Goal: Information Seeking & Learning: Compare options

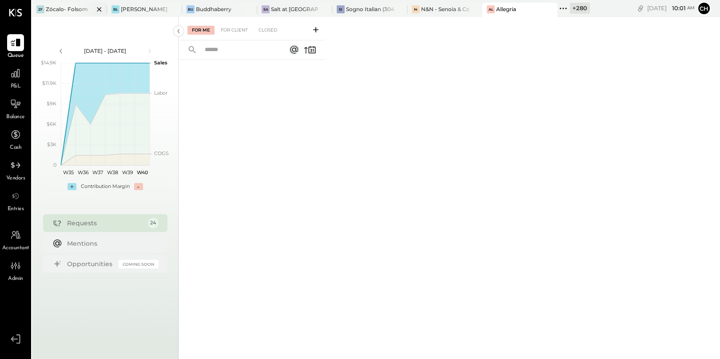
click at [98, 10] on icon at bounding box center [99, 9] width 11 height 11
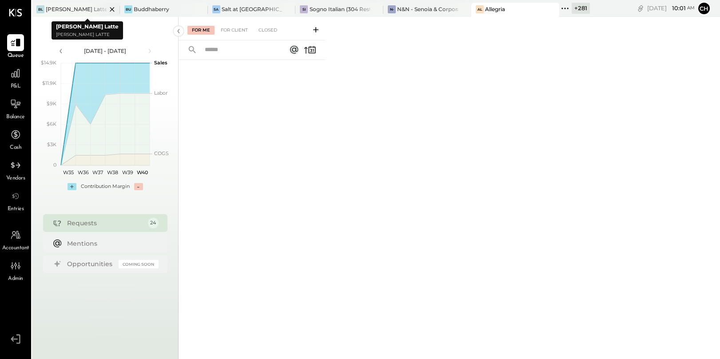
click at [110, 9] on icon at bounding box center [112, 9] width 4 height 4
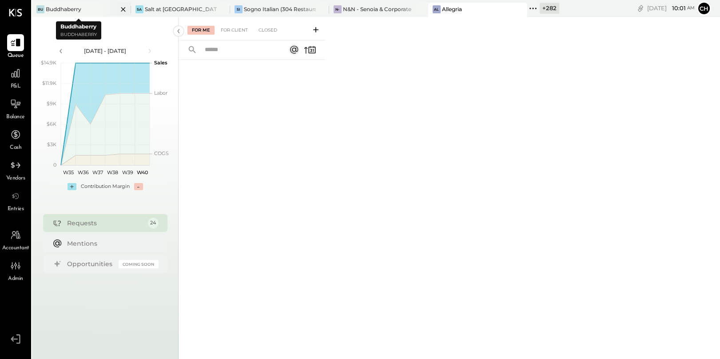
click at [119, 9] on icon at bounding box center [123, 9] width 11 height 11
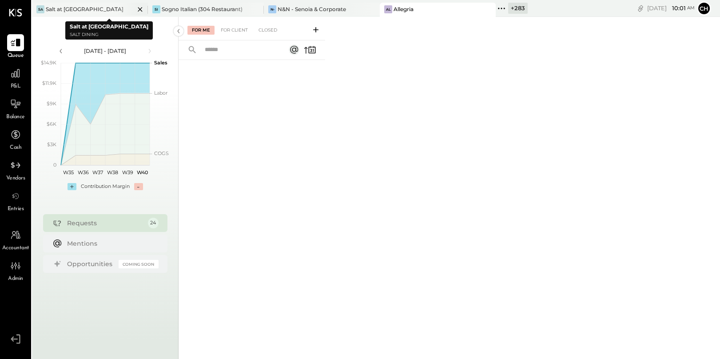
click at [135, 8] on icon at bounding box center [140, 9] width 11 height 11
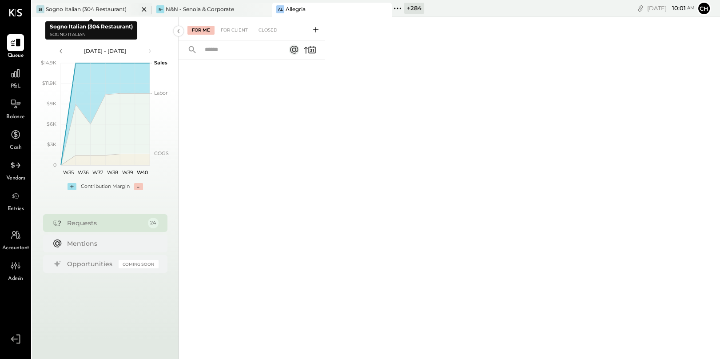
click at [141, 9] on icon at bounding box center [144, 9] width 11 height 11
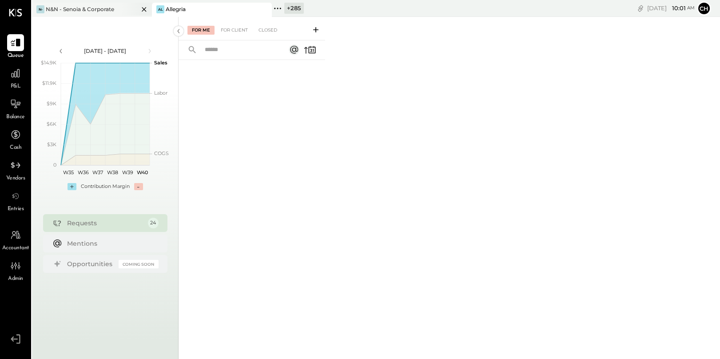
click at [143, 9] on icon at bounding box center [144, 9] width 11 height 11
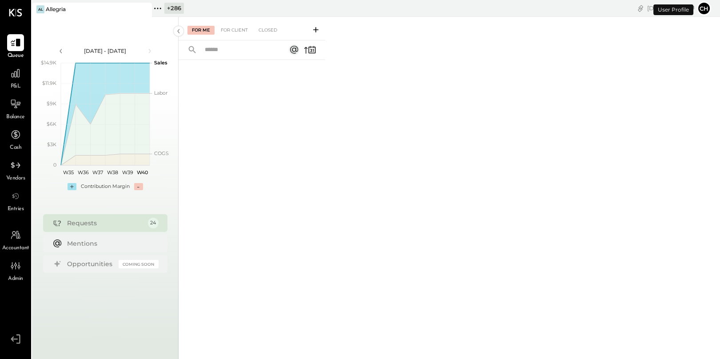
click at [158, 7] on icon at bounding box center [158, 9] width 12 height 12
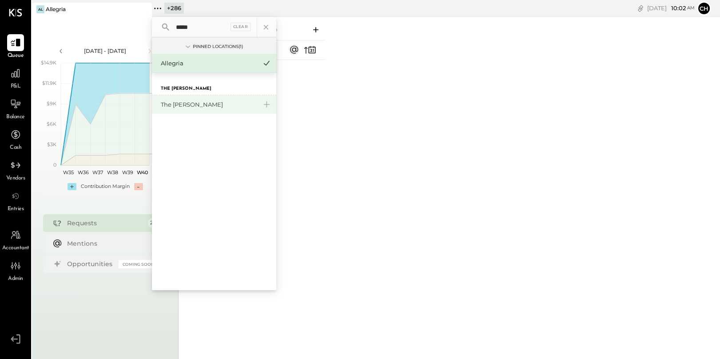
type input "*****"
click at [177, 104] on div "The [PERSON_NAME]" at bounding box center [209, 104] width 96 height 8
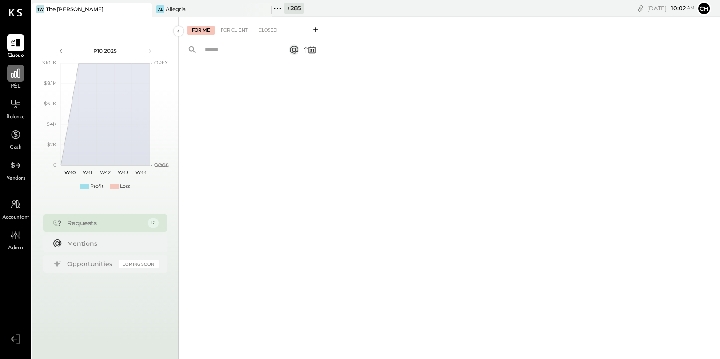
click at [16, 75] on icon at bounding box center [16, 74] width 12 height 12
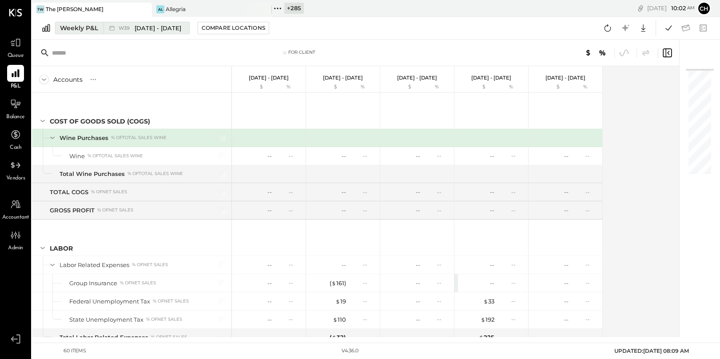
click at [111, 28] on icon at bounding box center [112, 28] width 9 height 9
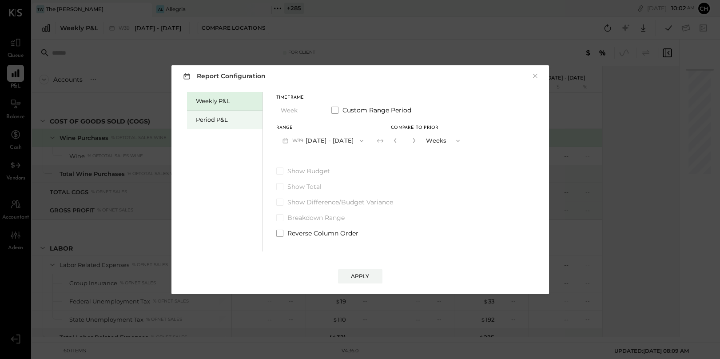
click at [207, 123] on div "Period P&L" at bounding box center [227, 120] width 62 height 8
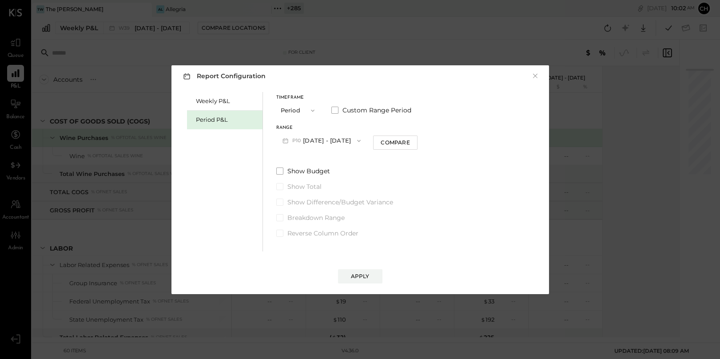
click at [355, 143] on button "P10 Sep 29 - Nov 2, 2025" at bounding box center [321, 140] width 91 height 16
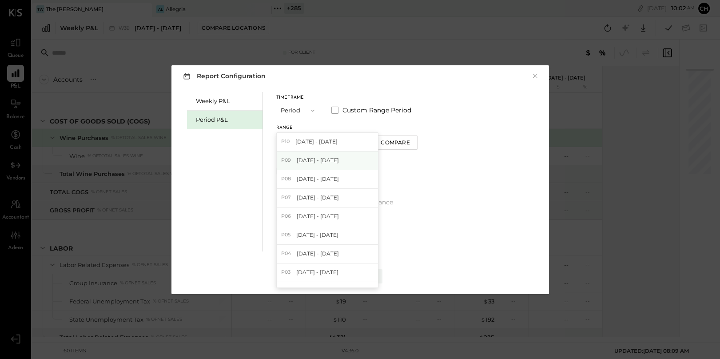
click at [345, 162] on div "P09 Sep 1 - 28, 2025" at bounding box center [327, 161] width 101 height 19
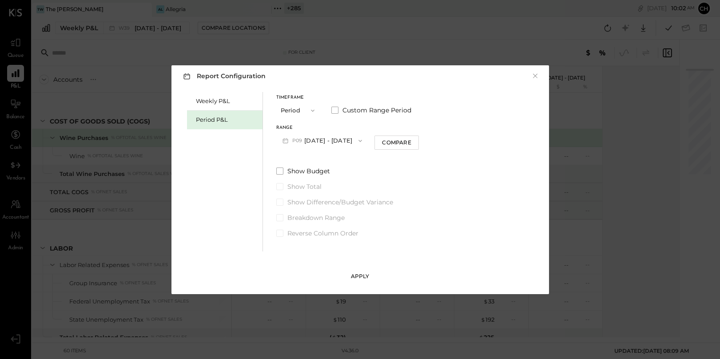
click at [357, 277] on div "Apply" at bounding box center [360, 276] width 19 height 8
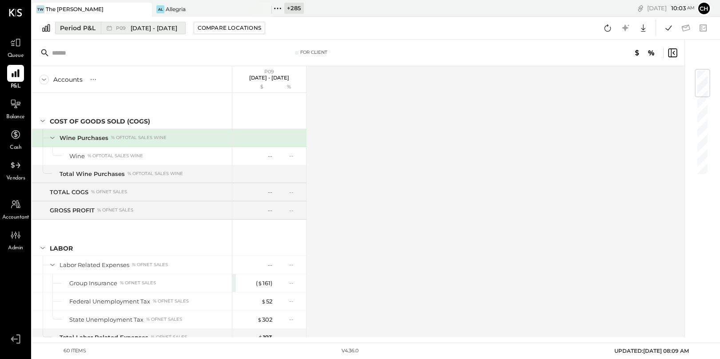
click at [150, 28] on span "Sep 1 - 28, 2025" at bounding box center [154, 28] width 47 height 8
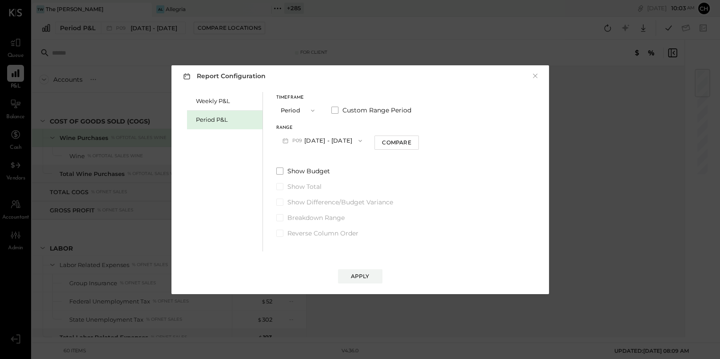
click at [344, 140] on button "P09 Sep 1 - 28, 2025" at bounding box center [322, 140] width 92 height 16
click at [535, 72] on button "×" at bounding box center [535, 76] width 8 height 9
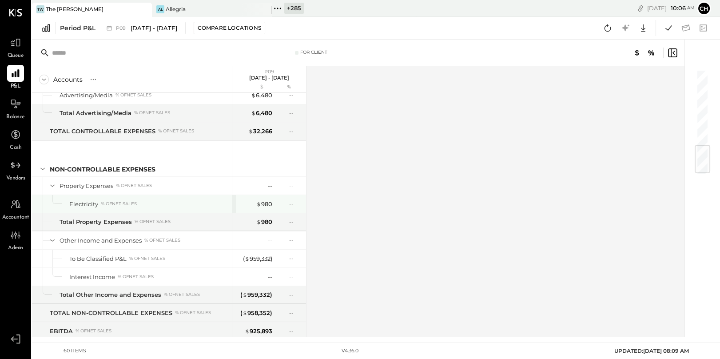
scroll to position [655, 0]
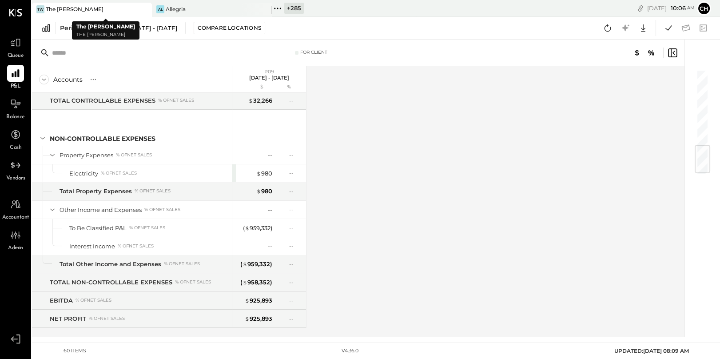
click at [148, 8] on icon at bounding box center [144, 9] width 11 height 11
click at [147, 8] on icon at bounding box center [144, 9] width 11 height 11
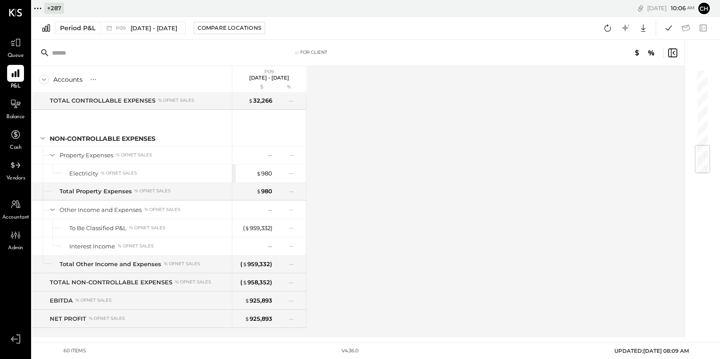
click at [40, 8] on icon at bounding box center [38, 9] width 12 height 12
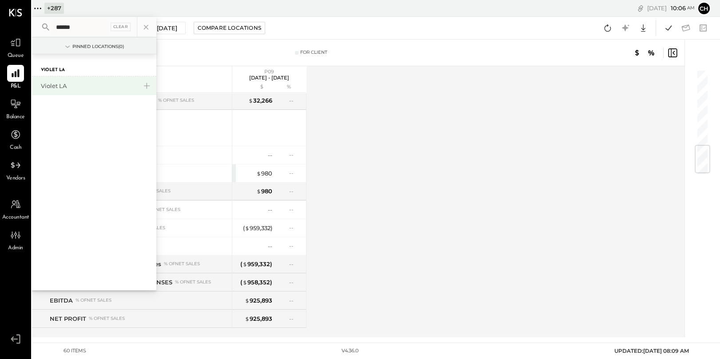
type input "******"
click at [60, 86] on div "Violet LA" at bounding box center [89, 86] width 96 height 8
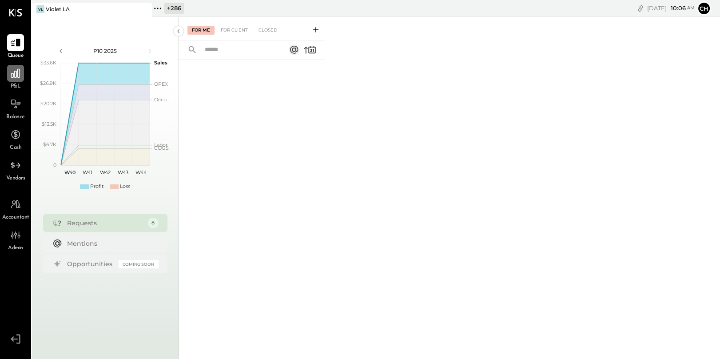
click at [12, 76] on icon at bounding box center [16, 74] width 12 height 12
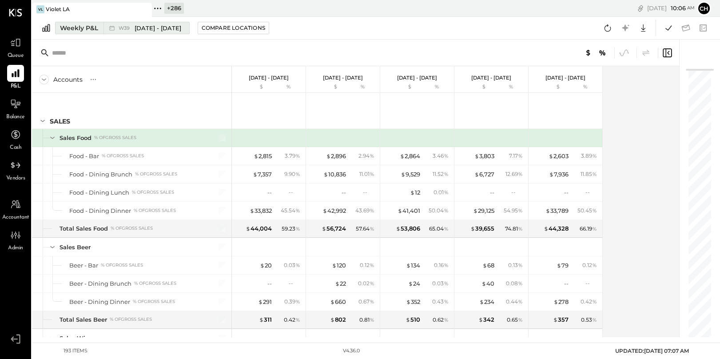
click at [176, 31] on span "Sep 22 - 28, 2025" at bounding box center [158, 28] width 47 height 8
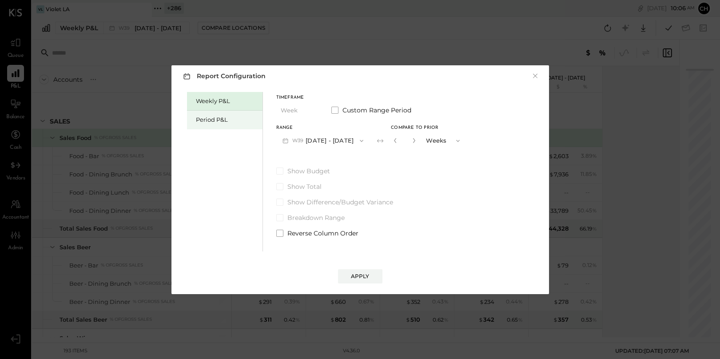
click at [220, 121] on div "Period P&L" at bounding box center [227, 120] width 62 height 8
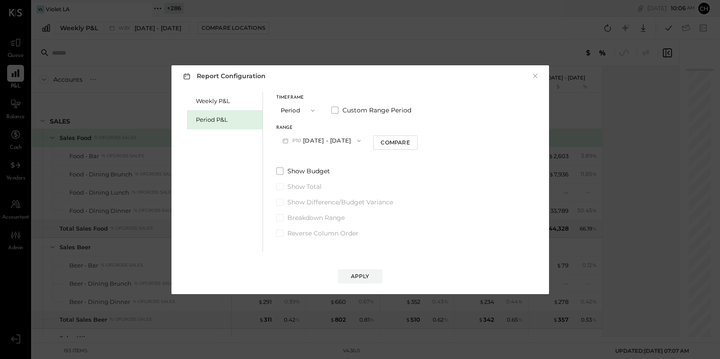
click at [315, 141] on button "P10 Sep 29 - Nov 2, 2025" at bounding box center [321, 140] width 91 height 16
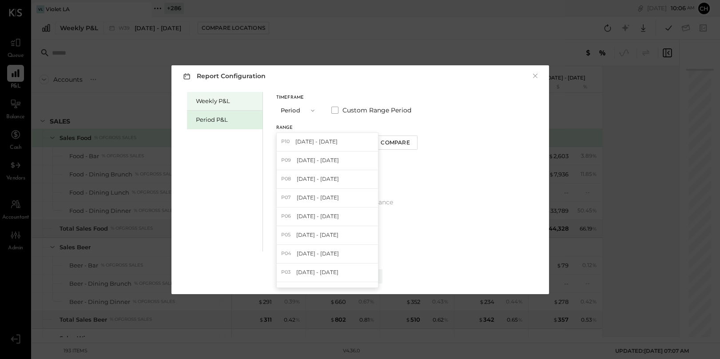
click at [214, 100] on div "Weekly P&L" at bounding box center [227, 101] width 62 height 8
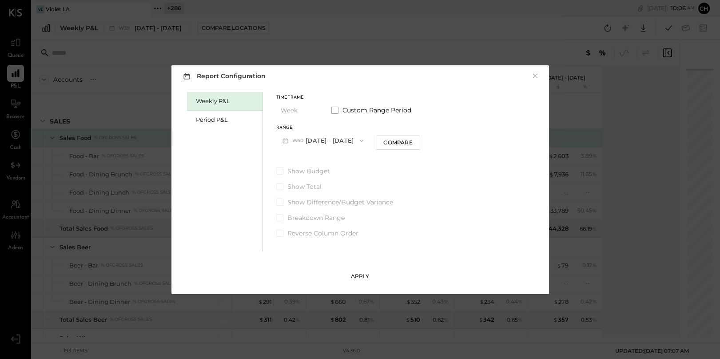
click at [352, 280] on button "Apply" at bounding box center [360, 276] width 44 height 14
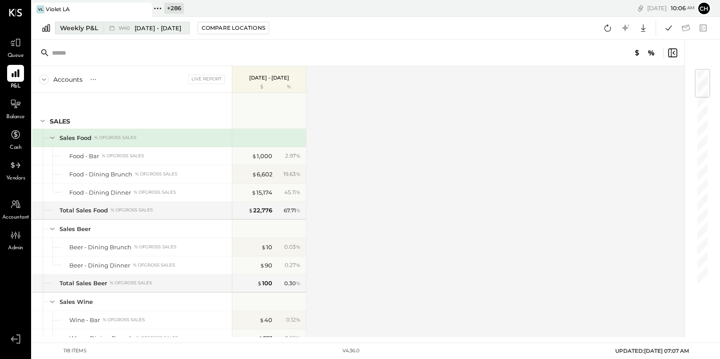
click at [162, 32] on span "Sep 29 - Oct 5, 2025" at bounding box center [158, 28] width 47 height 8
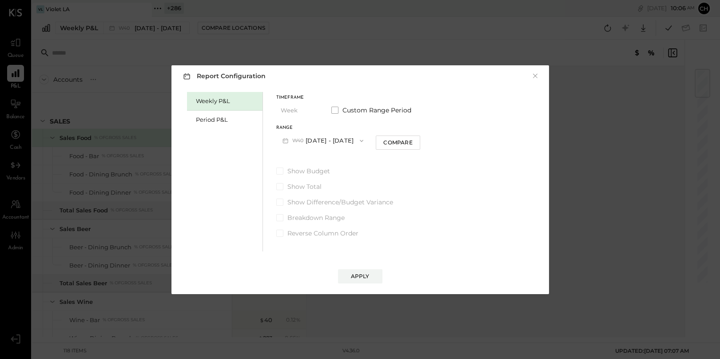
click at [365, 138] on span "button" at bounding box center [360, 140] width 12 height 7
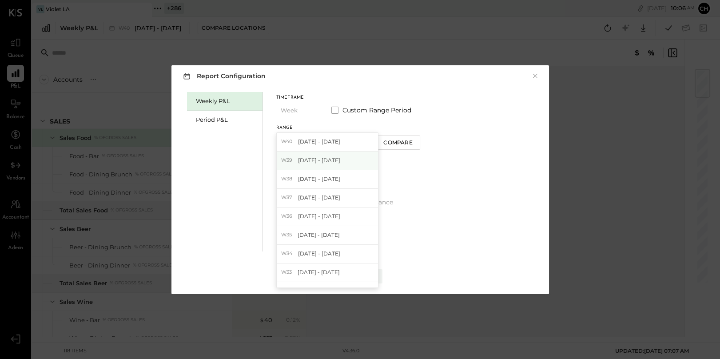
click at [351, 160] on div "W39 Sep 22 - 28, 2025" at bounding box center [327, 161] width 101 height 19
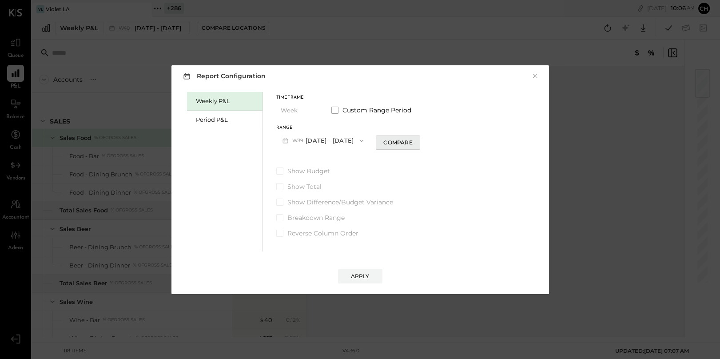
click at [403, 143] on div "Compare" at bounding box center [397, 143] width 29 height 8
click at [417, 142] on icon "button" at bounding box center [413, 140] width 5 height 5
click at [415, 141] on icon "button" at bounding box center [414, 140] width 2 height 5
type input "*"
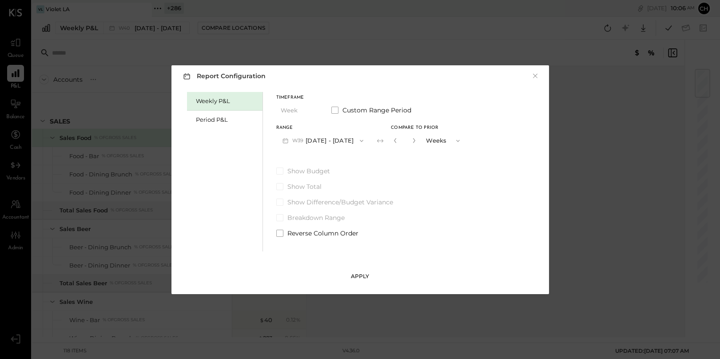
click at [363, 280] on button "Apply" at bounding box center [360, 276] width 44 height 14
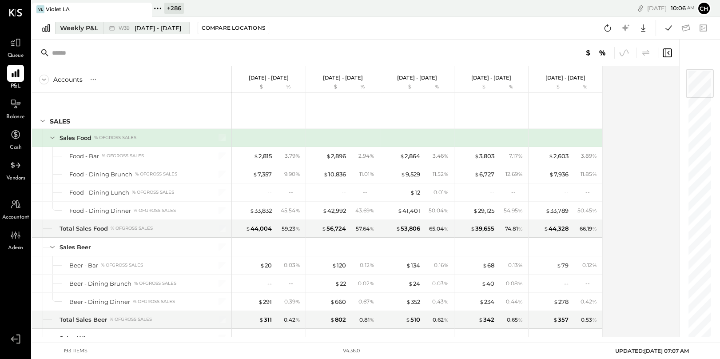
click at [133, 32] on div "W39 Sep 22 - 28, 2025" at bounding box center [150, 28] width 63 height 8
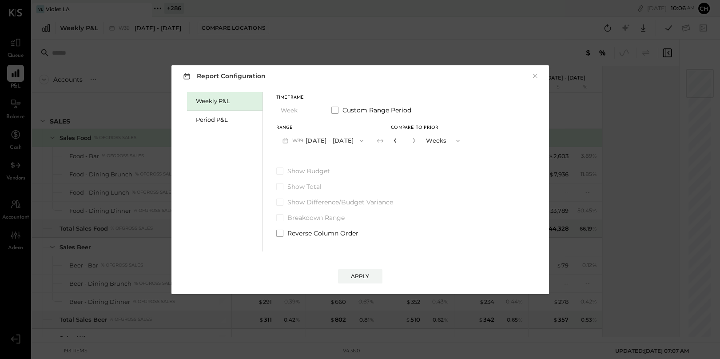
click at [398, 140] on icon "button" at bounding box center [395, 140] width 5 height 5
type input "*"
click at [362, 275] on div "Apply" at bounding box center [360, 276] width 19 height 8
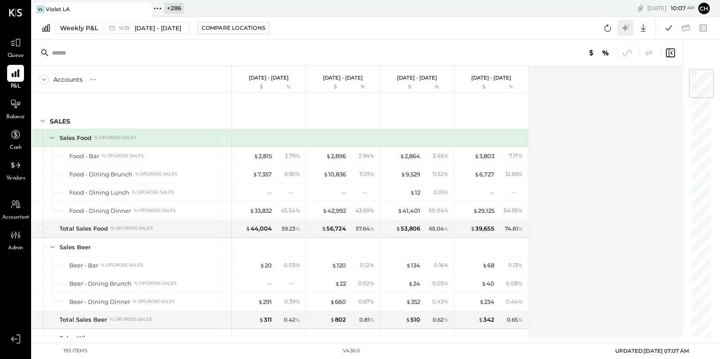
click at [627, 28] on icon at bounding box center [625, 27] width 7 height 7
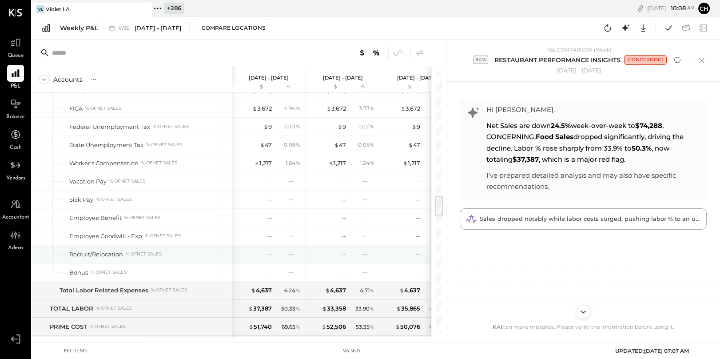
scroll to position [1548, 0]
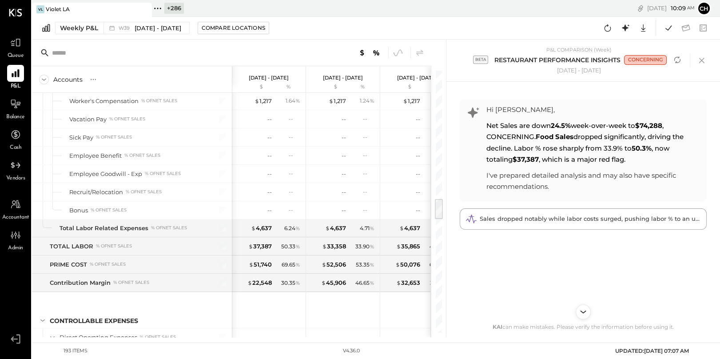
click at [582, 311] on icon "Scroll to bottom" at bounding box center [583, 311] width 13 height 13
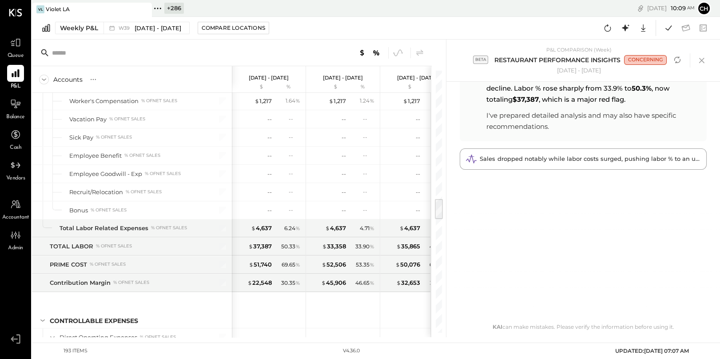
scroll to position [68, 0]
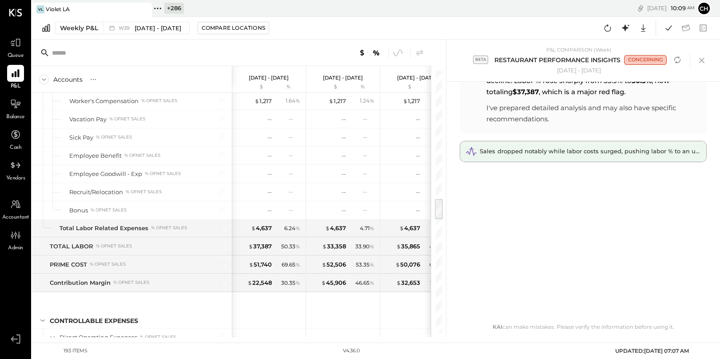
click at [533, 152] on span "Sales dropped notably while labor costs surged, pushing labor % to an unhealthy…" at bounding box center [608, 151] width 257 height 7
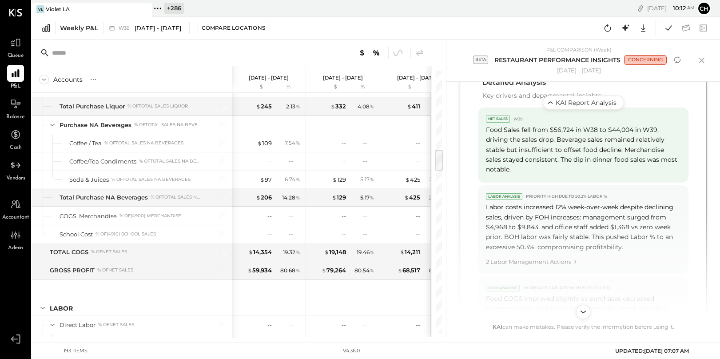
scroll to position [602, 0]
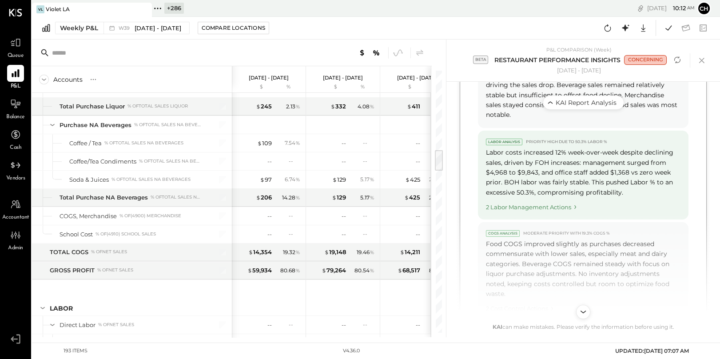
click at [569, 199] on div "2 Labor Management Actions" at bounding box center [583, 205] width 195 height 12
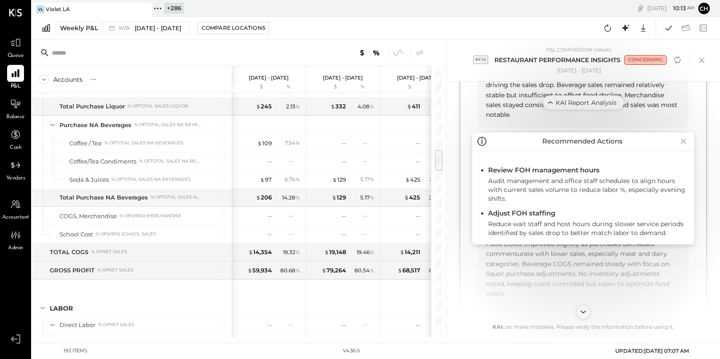
click at [681, 140] on icon at bounding box center [684, 141] width 12 height 14
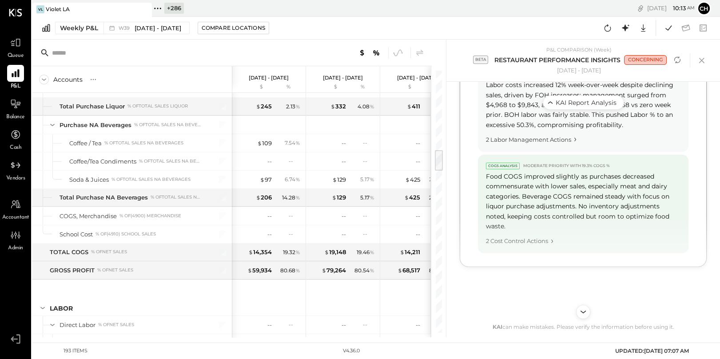
scroll to position [703, 0]
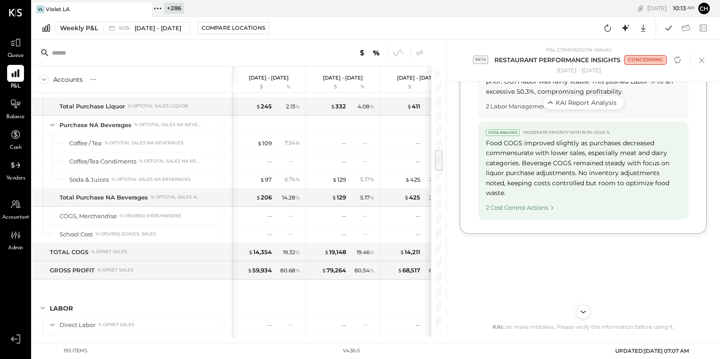
click at [536, 200] on div "2 Cost Control Actions" at bounding box center [583, 206] width 195 height 12
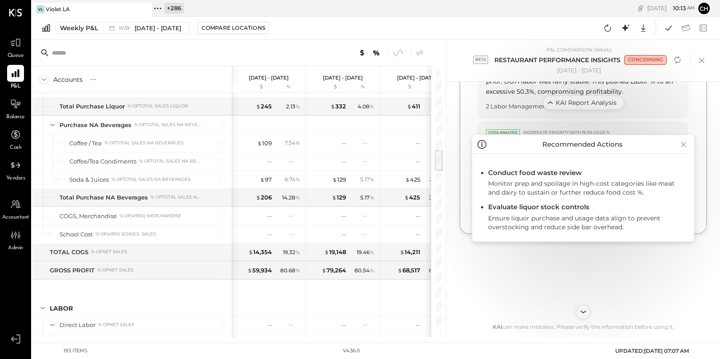
click at [685, 143] on icon at bounding box center [683, 144] width 5 height 5
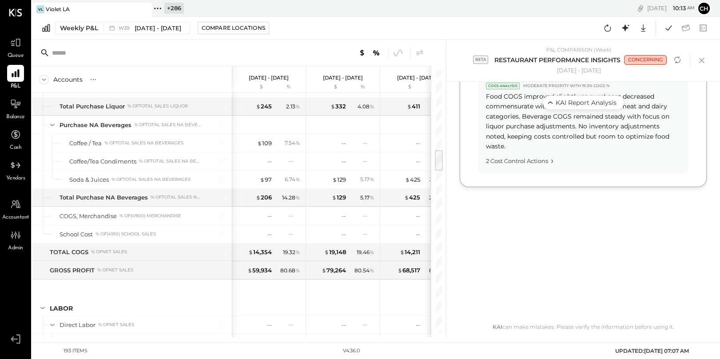
scroll to position [765, 0]
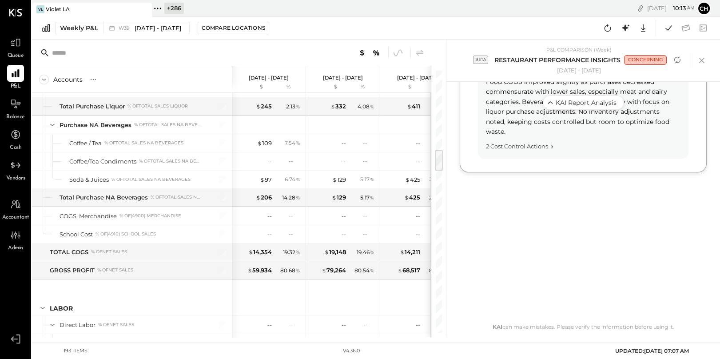
click at [581, 310] on icon "Scroll to bottom" at bounding box center [583, 311] width 13 height 13
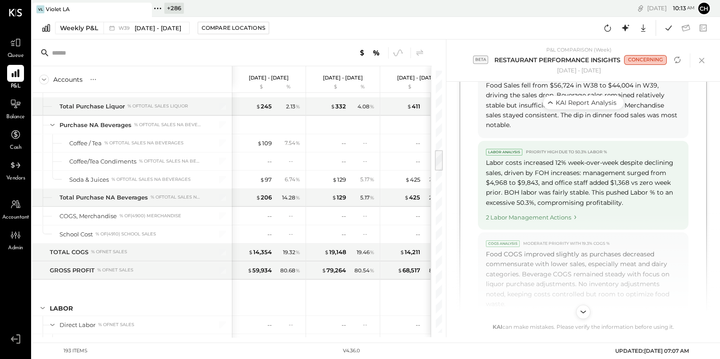
scroll to position [621, 0]
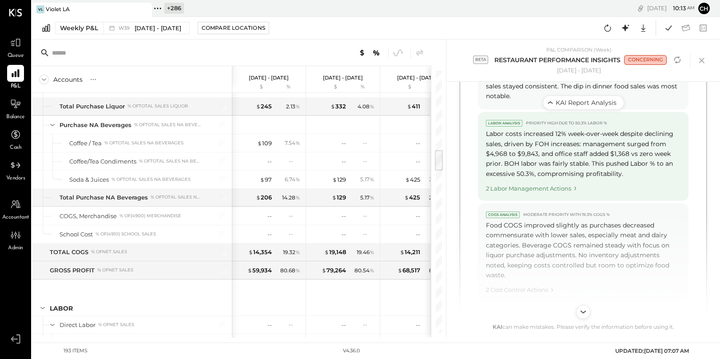
click at [574, 184] on icon "Labor Management Actions" at bounding box center [575, 188] width 8 height 8
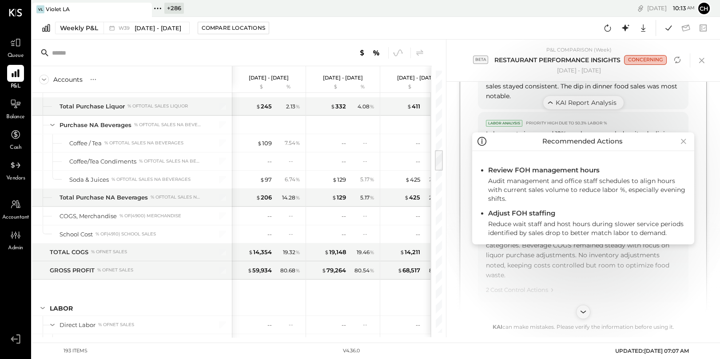
click at [683, 141] on icon at bounding box center [683, 141] width 5 height 5
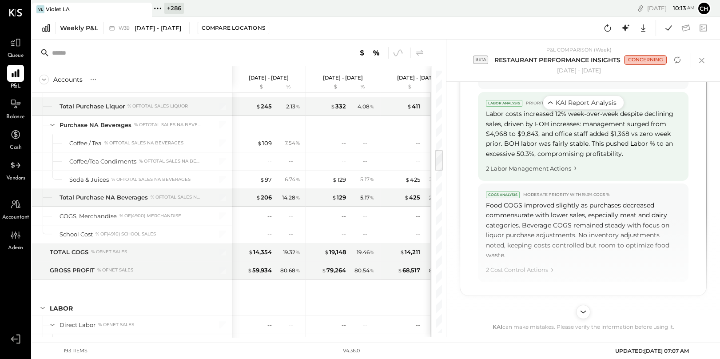
scroll to position [645, 0]
click at [522, 157] on div "2 Labor Management Actions" at bounding box center [583, 163] width 195 height 12
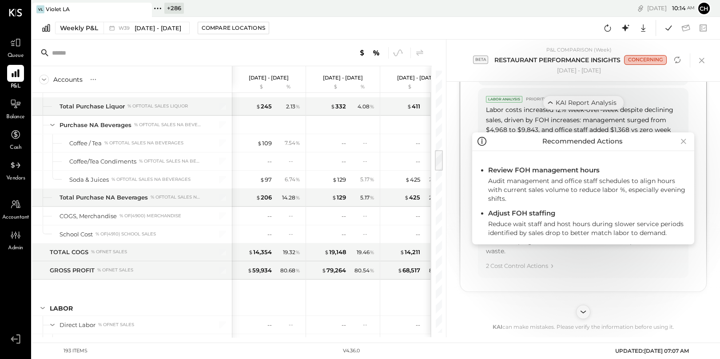
click at [685, 141] on icon at bounding box center [684, 141] width 12 height 14
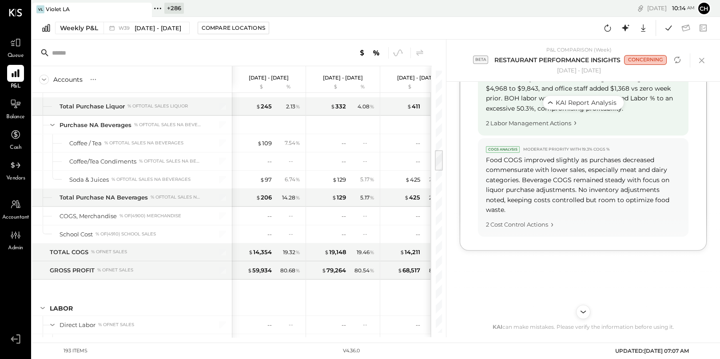
scroll to position [699, 0]
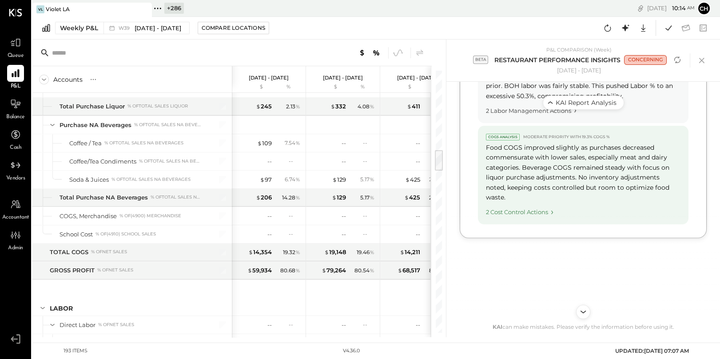
click at [539, 204] on div "2 Cost Control Actions" at bounding box center [583, 210] width 195 height 12
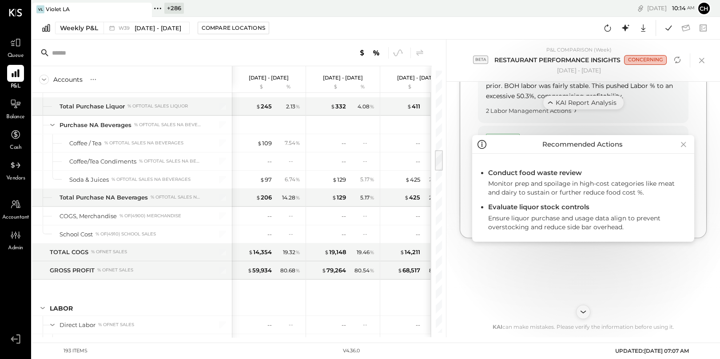
click at [685, 143] on icon at bounding box center [684, 144] width 12 height 14
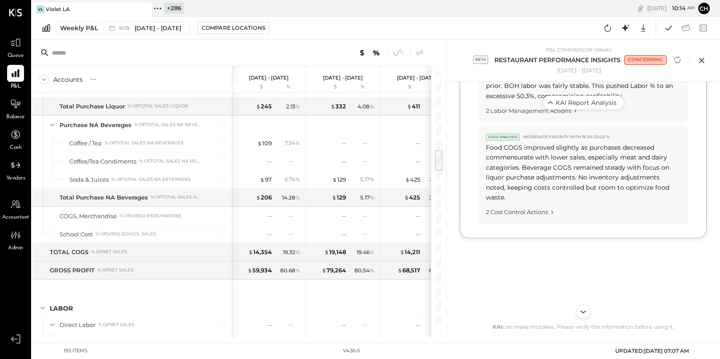
click at [702, 59] on icon at bounding box center [701, 60] width 13 height 13
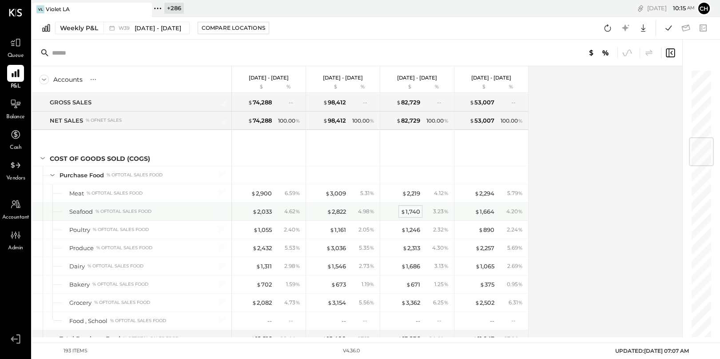
scroll to position [572, 0]
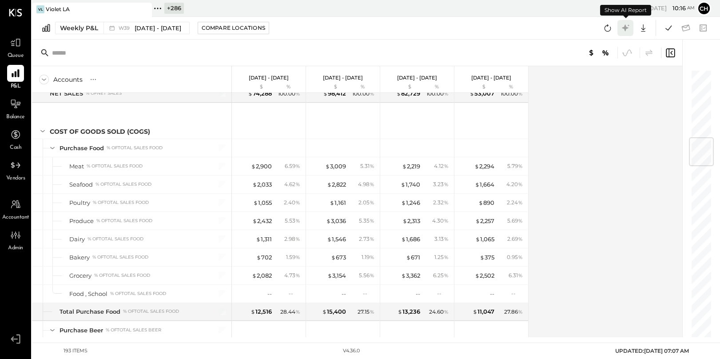
click at [626, 27] on icon at bounding box center [625, 27] width 7 height 7
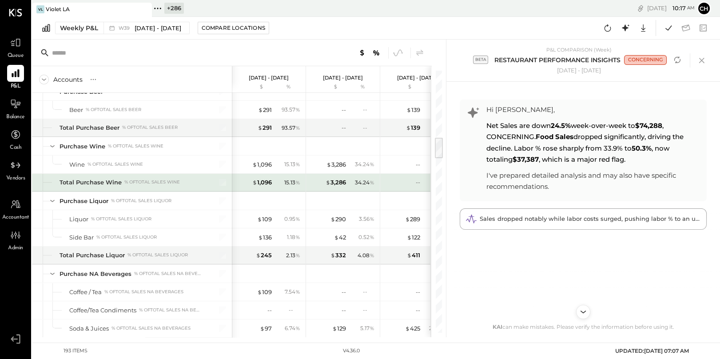
scroll to position [950, 0]
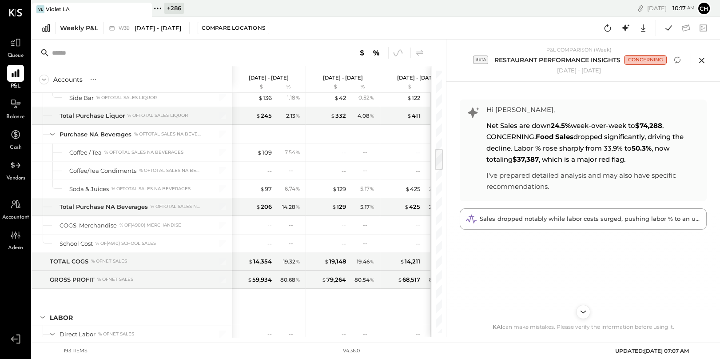
click at [704, 60] on icon at bounding box center [701, 60] width 13 height 13
